Goal: Task Accomplishment & Management: Use online tool/utility

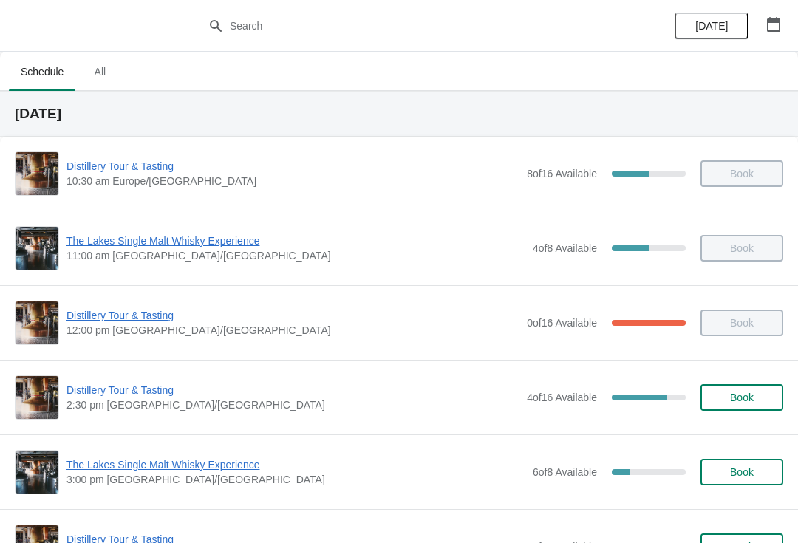
click at [90, 393] on span "Distillery Tour & Tasting" at bounding box center [292, 390] width 453 height 15
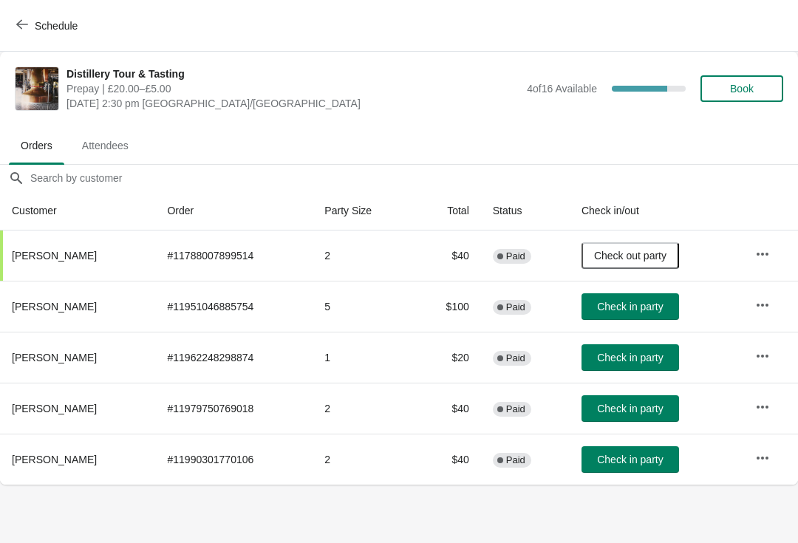
click at [623, 304] on span "Check in party" at bounding box center [630, 307] width 66 height 12
click at [759, 349] on icon "button" at bounding box center [762, 356] width 15 height 15
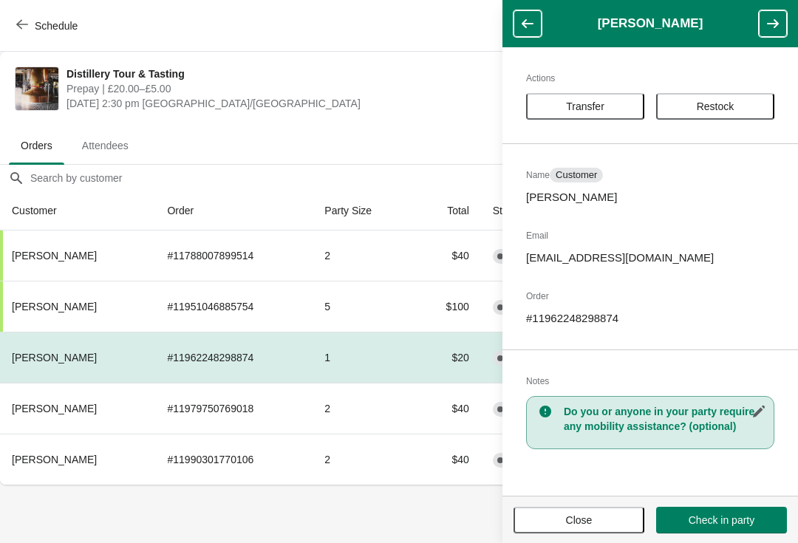
click at [530, 20] on icon "button" at bounding box center [527, 23] width 15 height 15
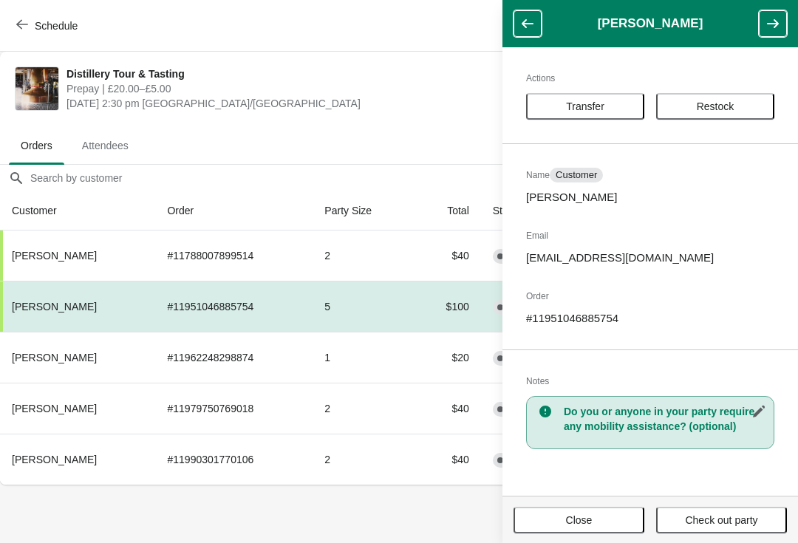
click at [518, 16] on button "button" at bounding box center [527, 23] width 28 height 27
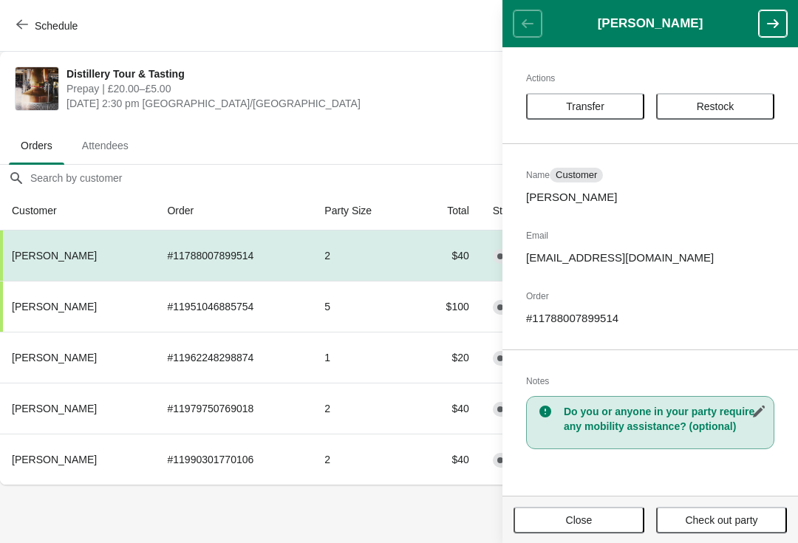
click at [312, 363] on td "1" at bounding box center [362, 357] width 101 height 51
click at [374, 352] on td "1" at bounding box center [362, 357] width 101 height 51
click at [542, 13] on header "[PERSON_NAME]" at bounding box center [649, 23] width 295 height 47
click at [23, 21] on icon "button" at bounding box center [22, 24] width 12 height 12
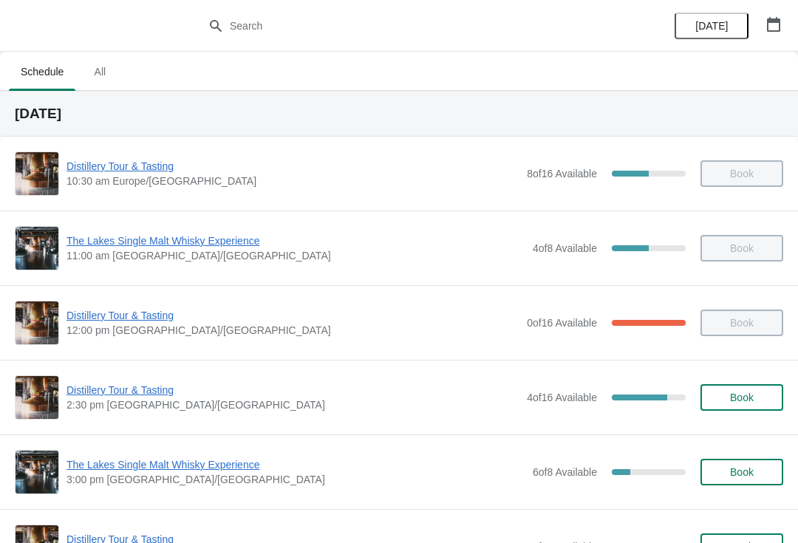
click at [132, 386] on span "Distillery Tour & Tasting" at bounding box center [292, 390] width 453 height 15
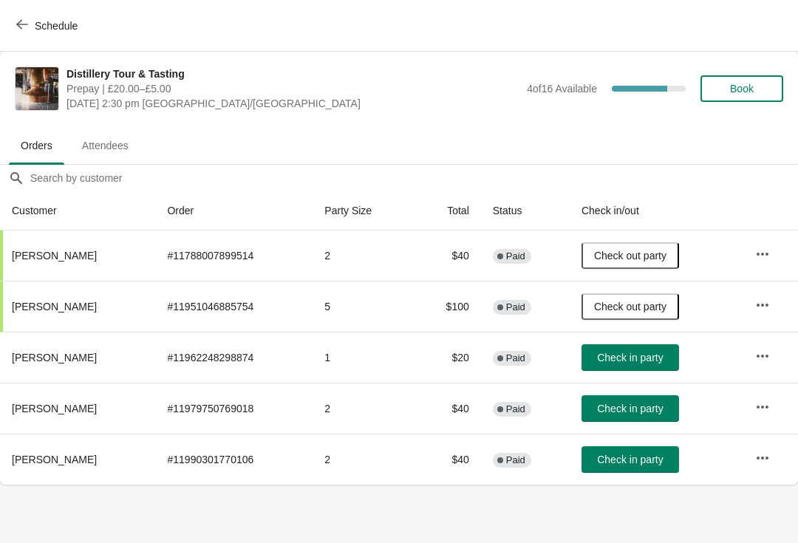
click at [759, 360] on icon "button" at bounding box center [762, 356] width 15 height 15
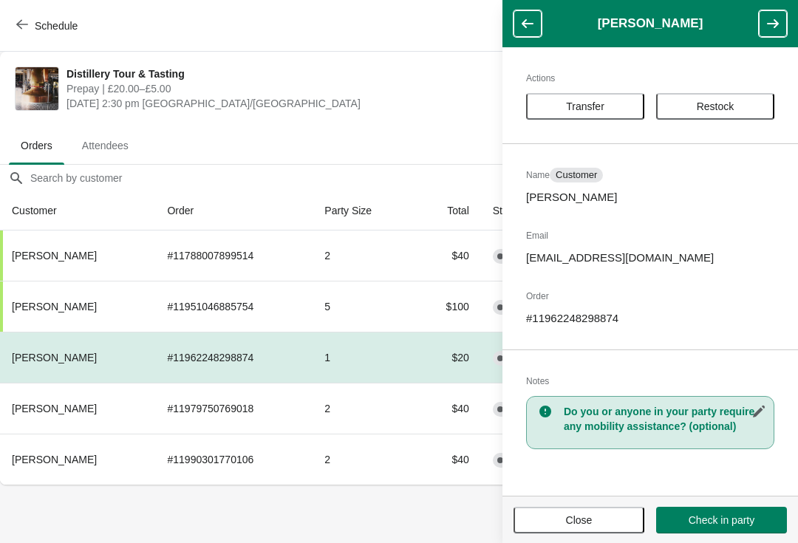
click at [595, 469] on div "Actions Transfer Restock Name Customer [PERSON_NAME] Email [EMAIL_ADDRESS][DOMA…" at bounding box center [649, 271] width 295 height 448
click at [696, 451] on div "Actions Transfer Restock Name Customer [PERSON_NAME] Email [EMAIL_ADDRESS][DOMA…" at bounding box center [649, 271] width 295 height 448
click at [533, 24] on icon "button" at bounding box center [527, 23] width 12 height 9
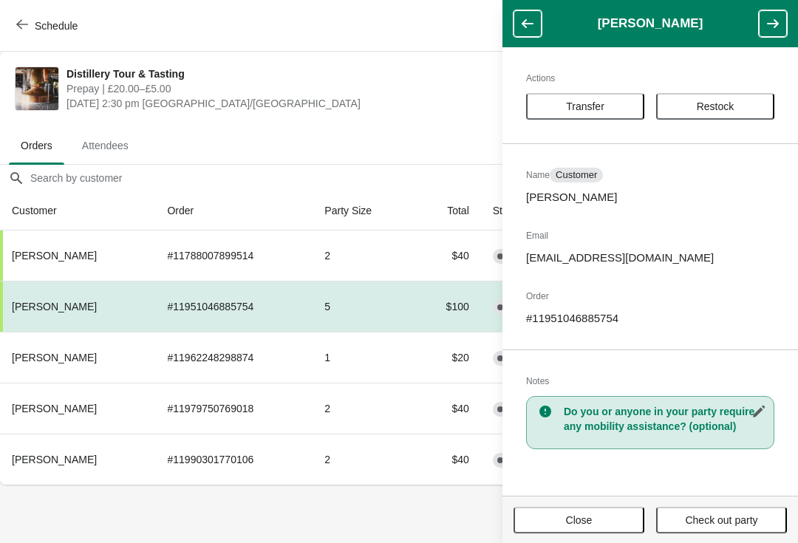
click at [380, 100] on span "[DATE] 2:30 pm [GEOGRAPHIC_DATA]/[GEOGRAPHIC_DATA]" at bounding box center [292, 103] width 453 height 15
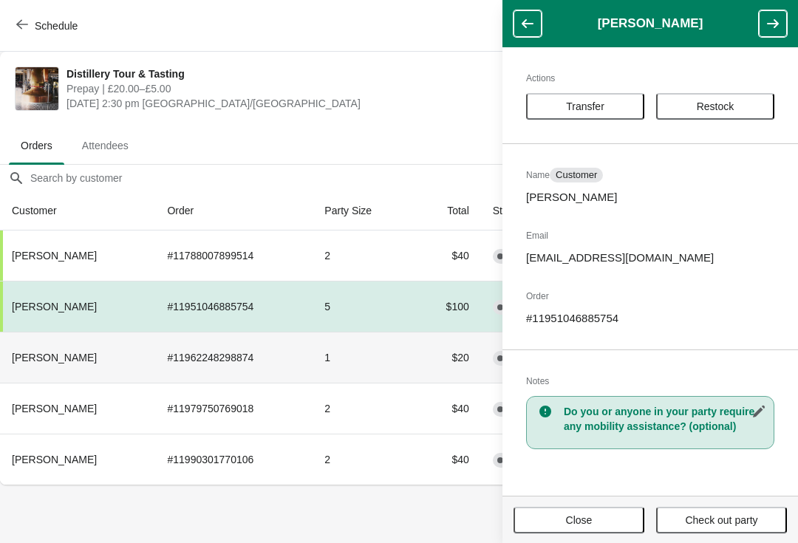
click at [182, 365] on td "# 11962248298874" at bounding box center [233, 357] width 157 height 51
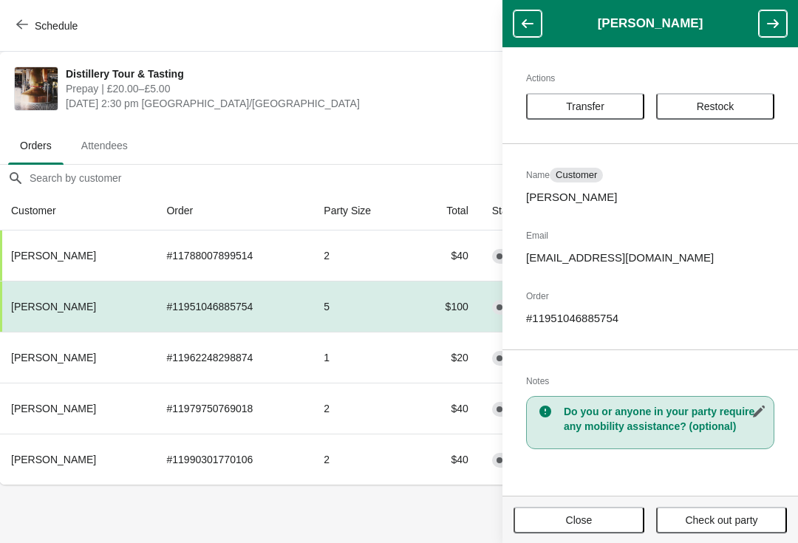
click at [418, 107] on span "[DATE] 2:30 pm [GEOGRAPHIC_DATA]/[GEOGRAPHIC_DATA]" at bounding box center [292, 103] width 453 height 15
click at [592, 532] on button "Close" at bounding box center [578, 520] width 131 height 27
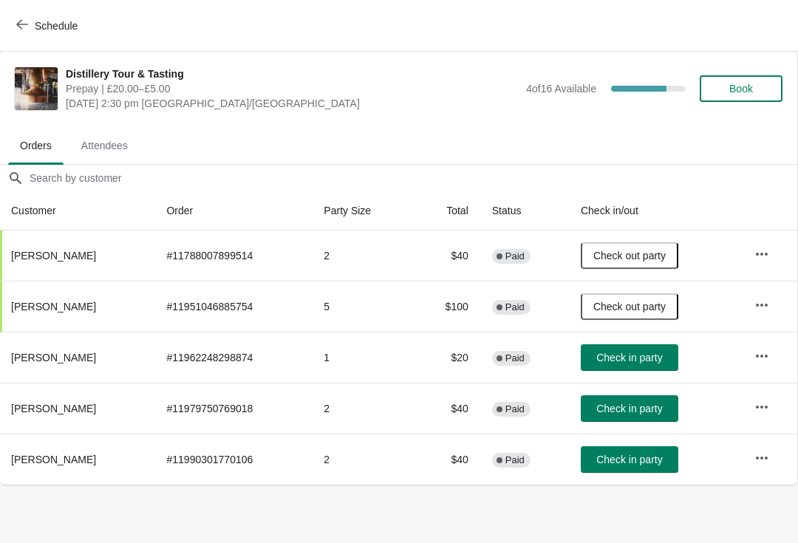
click at [612, 456] on span "Check in party" at bounding box center [629, 459] width 66 height 12
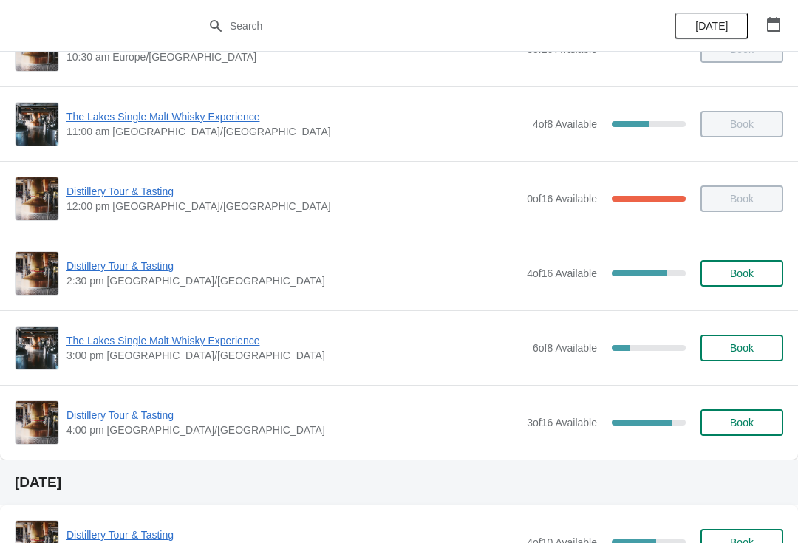
scroll to position [125, 0]
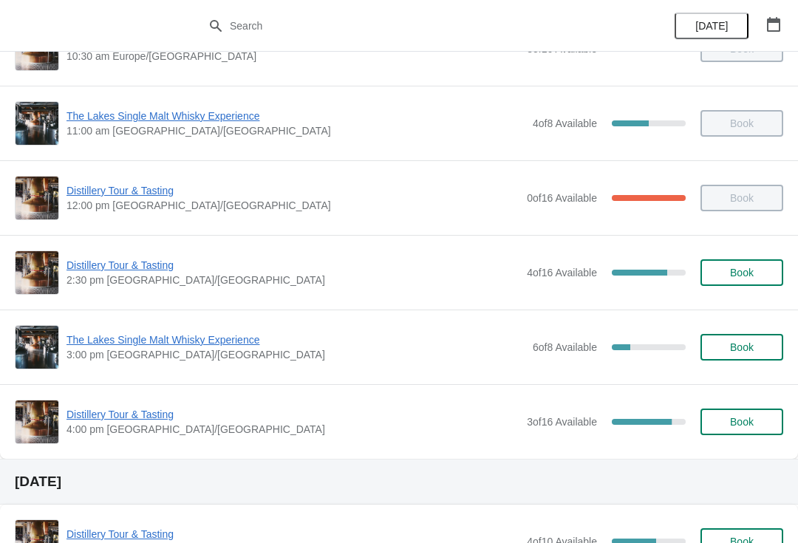
click at [119, 281] on span "2:30 pm [GEOGRAPHIC_DATA]/[GEOGRAPHIC_DATA]" at bounding box center [292, 280] width 453 height 15
click at [121, 271] on span "Distillery Tour & Tasting" at bounding box center [292, 265] width 453 height 15
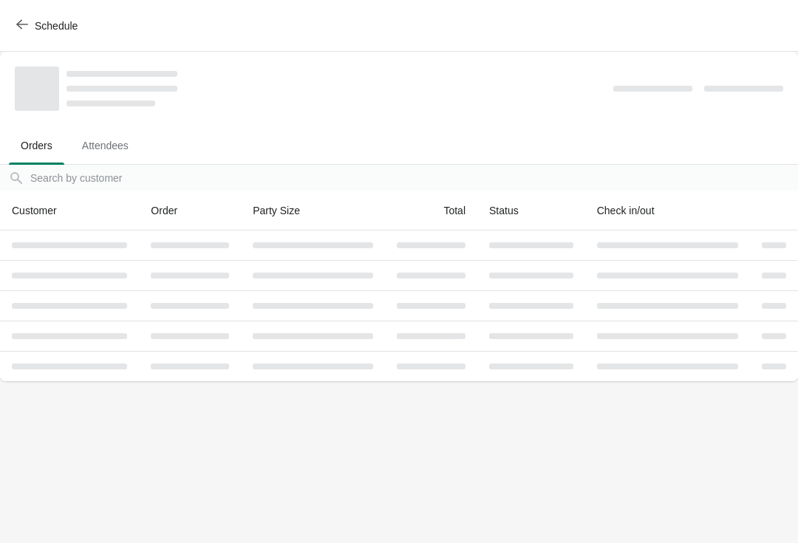
scroll to position [0, 0]
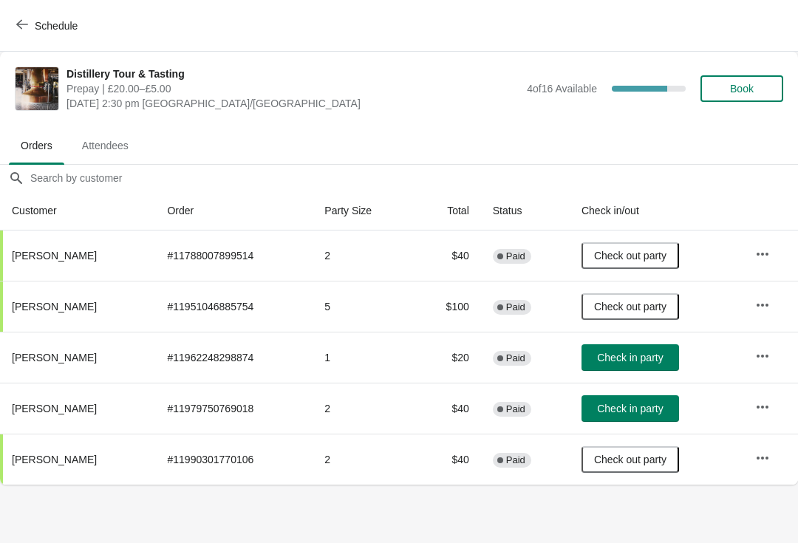
click at [612, 419] on button "Check in party" at bounding box center [629, 408] width 97 height 27
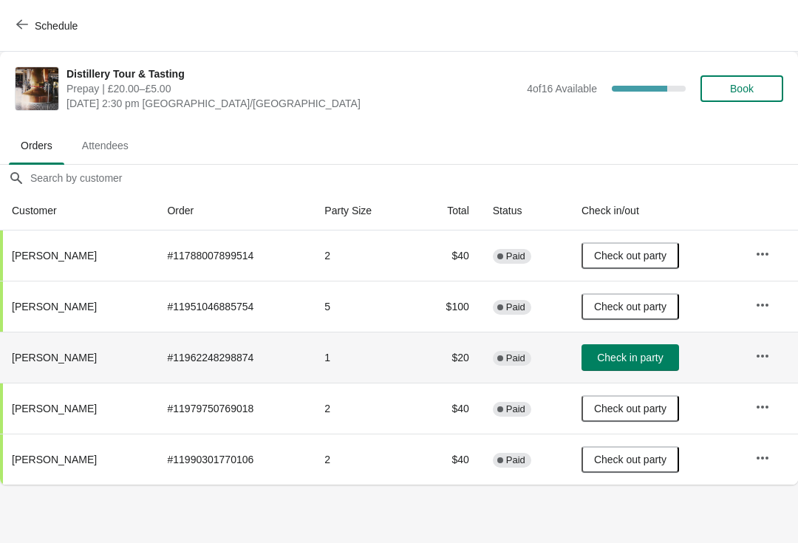
click at [758, 358] on icon "button" at bounding box center [762, 356] width 15 height 15
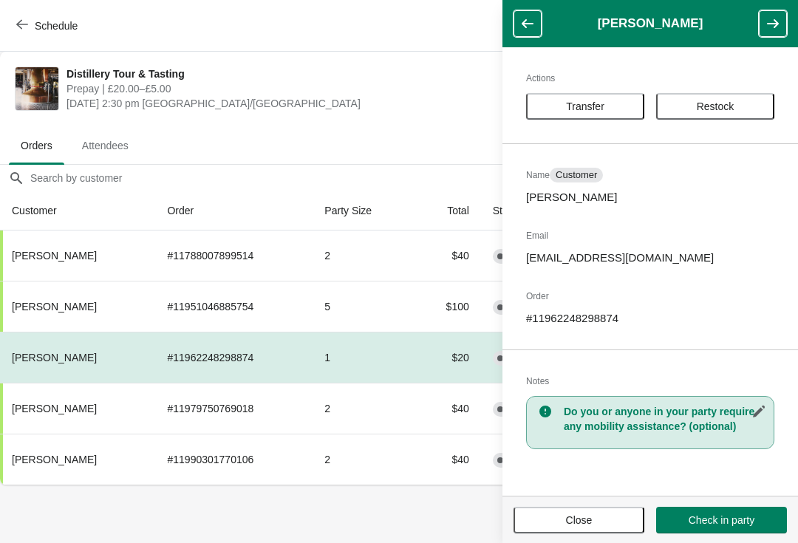
click at [575, 517] on span "Close" at bounding box center [579, 520] width 27 height 12
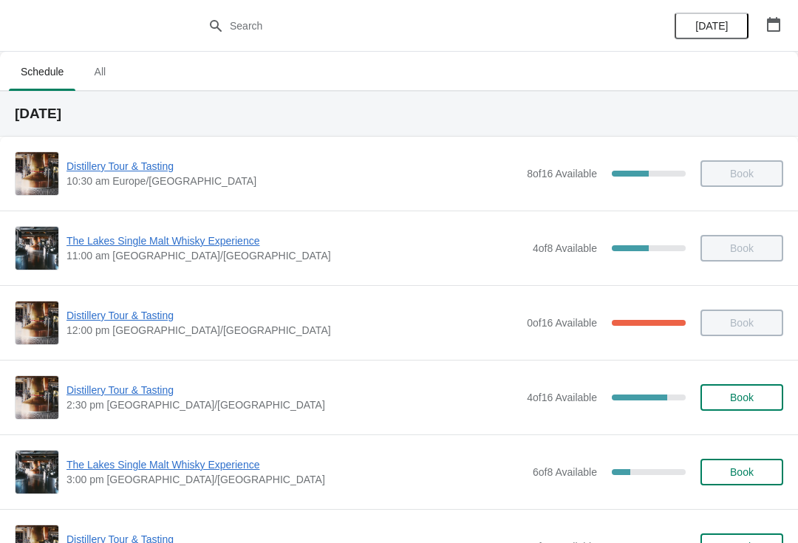
click at [208, 459] on span "The Lakes Single Malt Whisky Experience" at bounding box center [295, 464] width 459 height 15
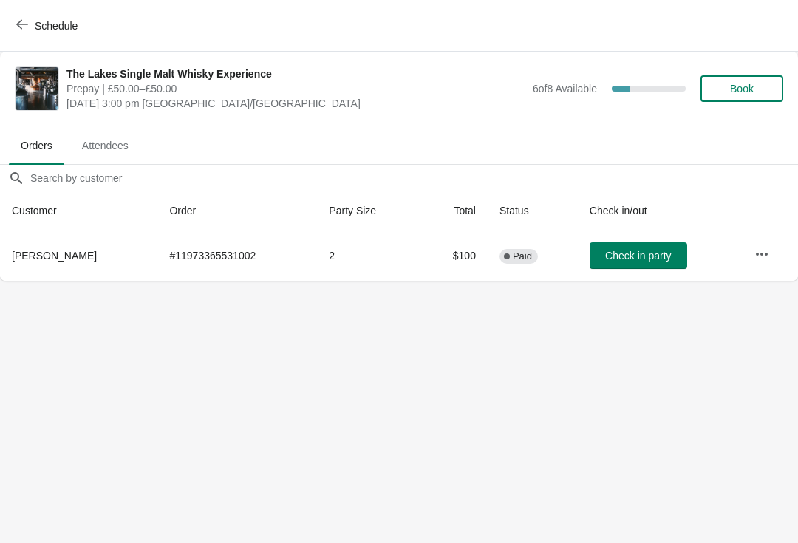
click at [634, 257] on span "Check in party" at bounding box center [638, 256] width 66 height 12
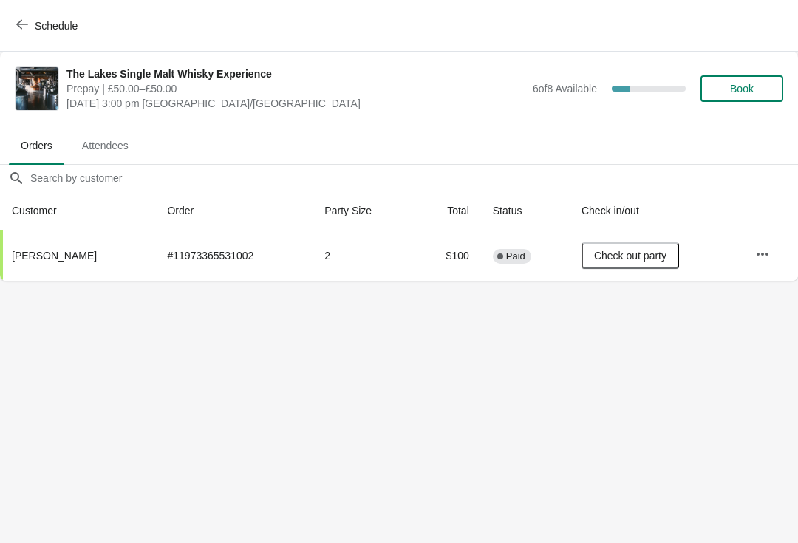
click at [35, 30] on span "Schedule" at bounding box center [56, 26] width 43 height 12
